Goal: Complete application form

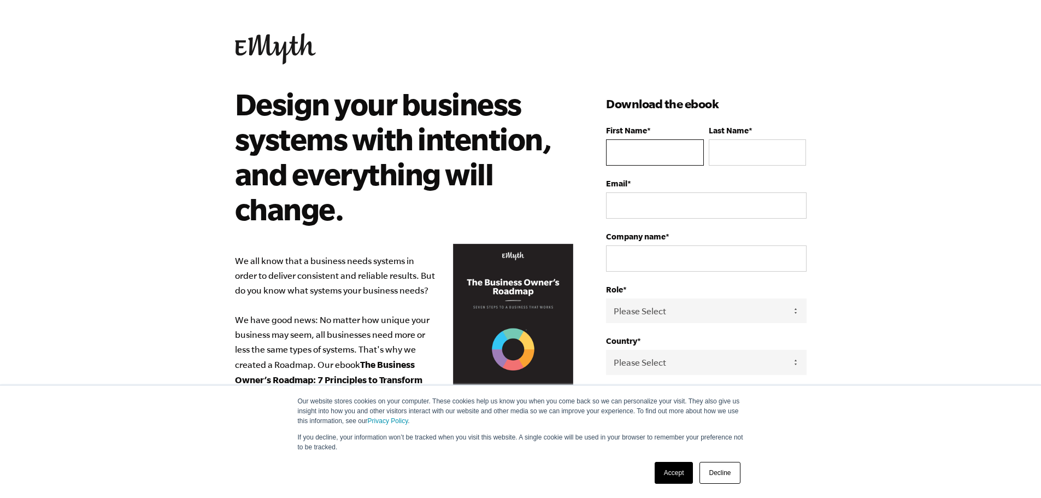
click at [622, 152] on input "First Name *" at bounding box center [654, 152] width 97 height 26
type input "[PERSON_NAME]"
type input "[PERSON_NAME][EMAIL_ADDRESS][DOMAIN_NAME]"
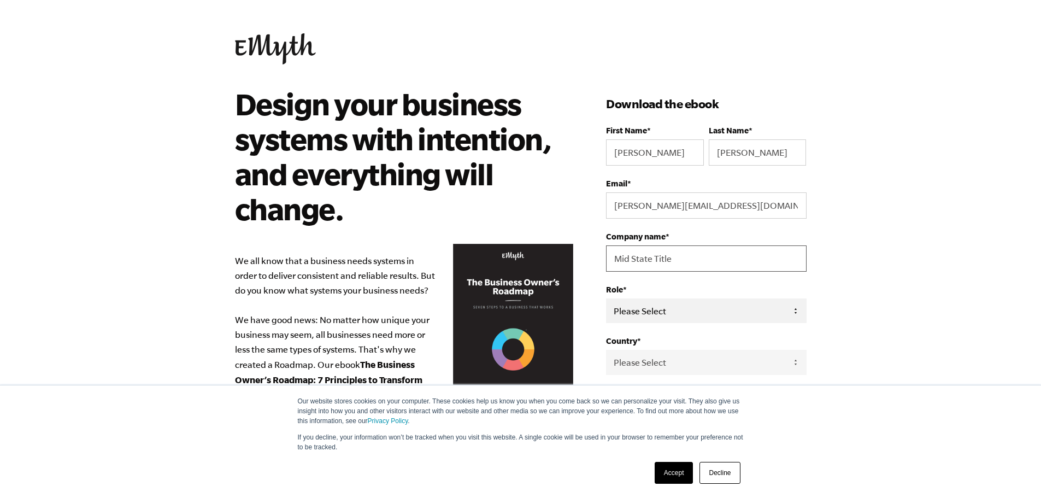
type input "Mid State Title"
click at [662, 312] on select "Please Select Owner Partner / Co-Owner Executive Employee / Other" at bounding box center [706, 310] width 200 height 25
select select "Owner"
click at [606, 298] on select "Please Select Owner Partner / Co-Owner Executive Employee / Other" at bounding box center [706, 310] width 200 height 25
click at [682, 365] on select "Please Select [GEOGRAPHIC_DATA] [GEOGRAPHIC_DATA] [GEOGRAPHIC_DATA] [GEOGRAPHIC…" at bounding box center [706, 362] width 200 height 25
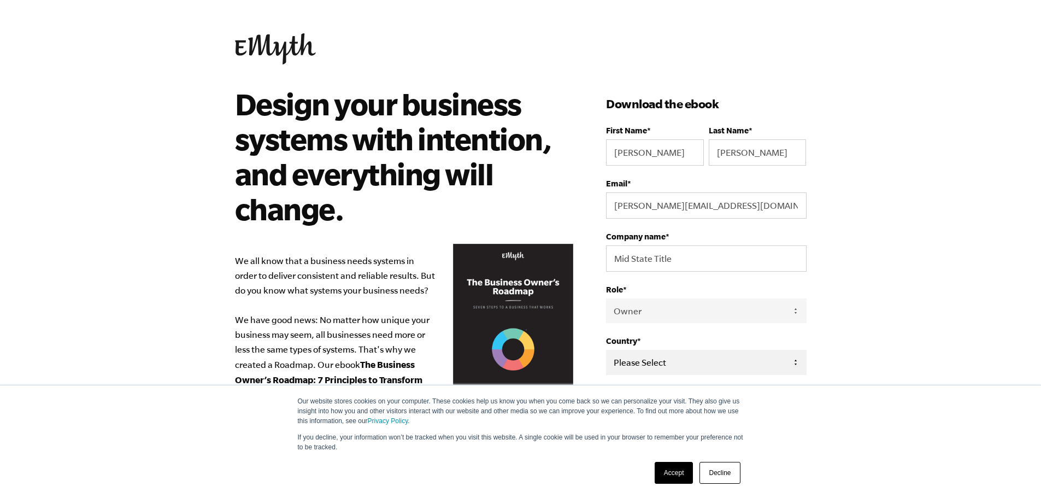
select select "[GEOGRAPHIC_DATA]"
click at [606, 350] on select "Please Select [GEOGRAPHIC_DATA] [GEOGRAPHIC_DATA] [GEOGRAPHIC_DATA] [GEOGRAPHIC…" at bounding box center [706, 362] width 200 height 25
click at [929, 216] on body "Our website stores cookies on your computer. These cookies help us know you whe…" at bounding box center [520, 249] width 1041 height 498
click at [675, 471] on link "Accept" at bounding box center [673, 473] width 39 height 22
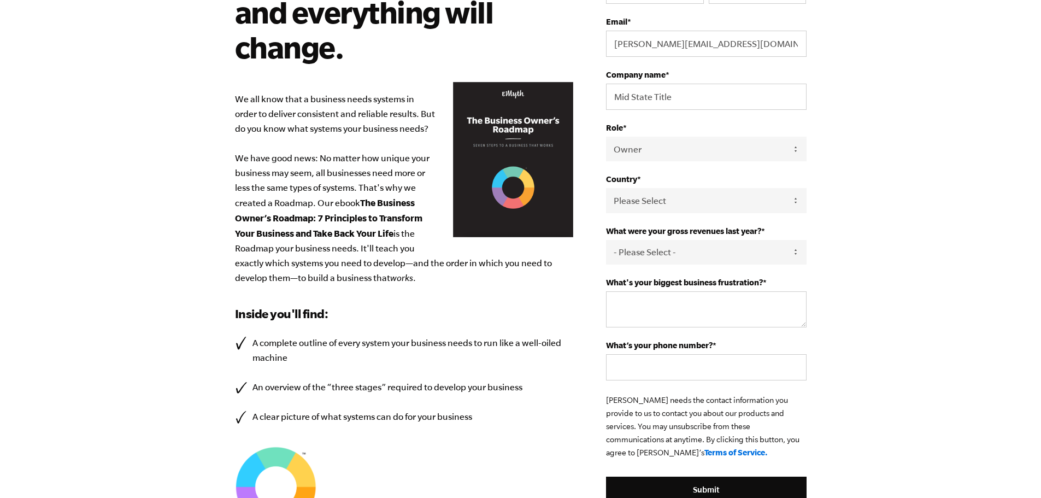
scroll to position [163, 0]
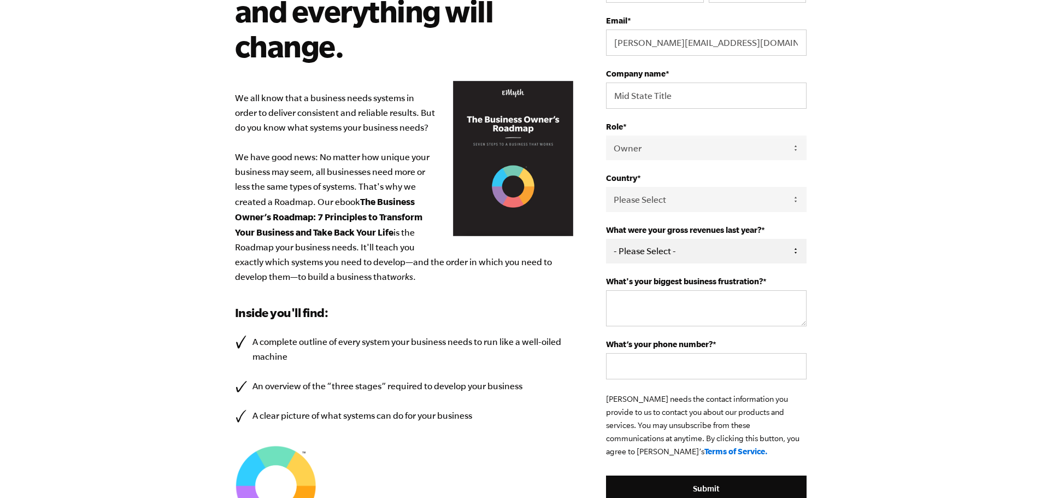
click at [741, 243] on select "- Please Select - 0-75K 76-150K 151-275K 276-500K 501-750K 751-1M 1-2.5M 2.5-5M…" at bounding box center [706, 251] width 200 height 25
select select "2.5-5M"
click at [606, 239] on select "- Please Select - 0-75K 76-150K 151-275K 276-500K 501-750K 751-1M 1-2.5M 2.5-5M…" at bounding box center [706, 251] width 200 height 25
click at [640, 302] on textarea "What's your biggest business frustration? *" at bounding box center [706, 308] width 200 height 36
type textarea "employee turnover"
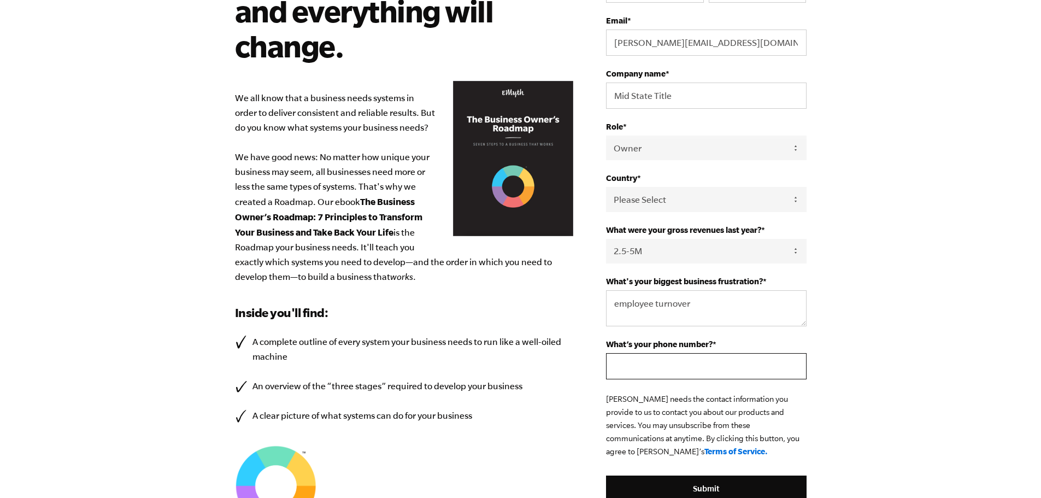
click at [655, 365] on input "What’s your phone number? *" at bounding box center [706, 366] width 200 height 26
type input "[PHONE_NUMBER]"
drag, startPoint x: 357, startPoint y: 198, endPoint x: 437, endPoint y: 279, distance: 113.2
click at [437, 279] on p "We all know that a business needs systems in order to deliver consistent and re…" at bounding box center [404, 187] width 339 height 193
copy p "The Business Owner’s Roadmap: 7 Principles to Transform Your Business and Take …"
